Goal: Information Seeking & Learning: Check status

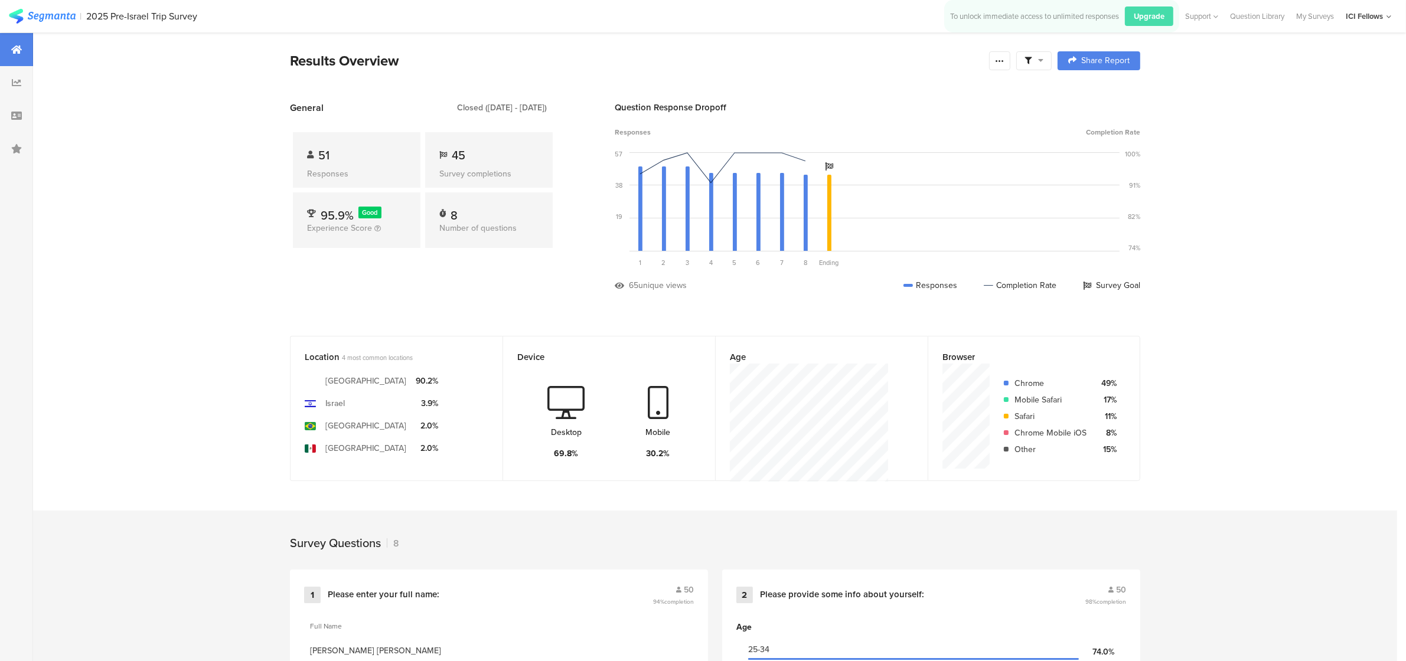
click at [10, 44] on div at bounding box center [16, 49] width 33 height 33
click at [21, 49] on icon at bounding box center [16, 49] width 11 height 9
click at [38, 15] on img at bounding box center [42, 16] width 67 height 15
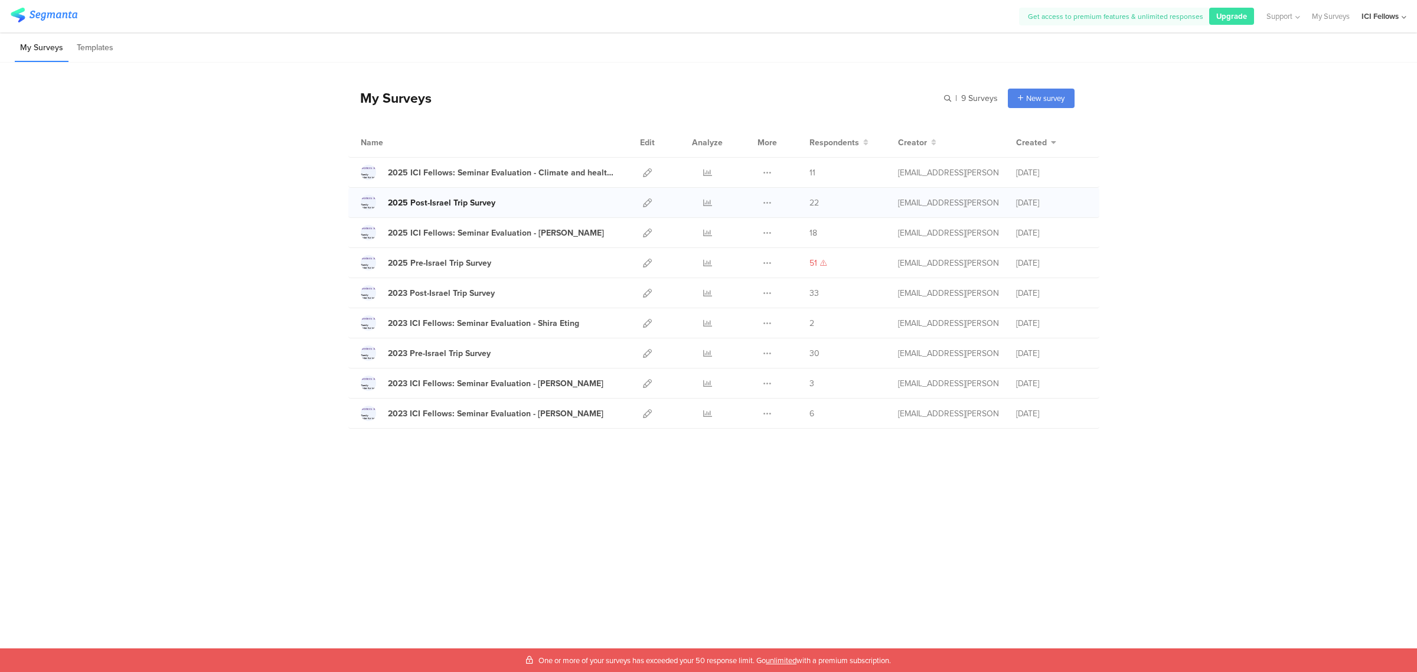
click at [421, 201] on div "2025 Post-Israel Trip Survey" at bounding box center [441, 203] width 107 height 12
click at [707, 201] on icon at bounding box center [707, 202] width 9 height 9
